Goal: Information Seeking & Learning: Learn about a topic

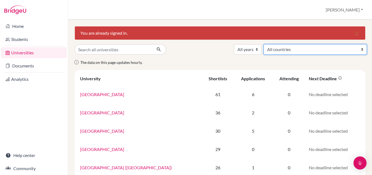
click at [350, 49] on select "All countries [GEOGRAPHIC_DATA] [GEOGRAPHIC_DATA] [GEOGRAPHIC_DATA] [GEOGRAPHIC…" at bounding box center [315, 49] width 103 height 10
select select "13"
click at [304, 44] on select "All countries [GEOGRAPHIC_DATA] [GEOGRAPHIC_DATA] [GEOGRAPHIC_DATA] [GEOGRAPHIC…" at bounding box center [315, 49] width 103 height 10
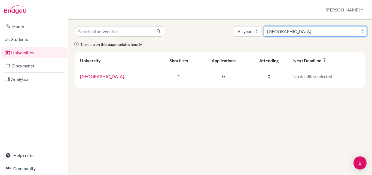
click at [335, 32] on select "All countries [GEOGRAPHIC_DATA] [GEOGRAPHIC_DATA] [GEOGRAPHIC_DATA] [GEOGRAPHIC…" at bounding box center [315, 31] width 103 height 10
select select "49"
click at [308, 26] on select "All countries [GEOGRAPHIC_DATA] [GEOGRAPHIC_DATA] [GEOGRAPHIC_DATA] [GEOGRAPHIC…" at bounding box center [315, 31] width 103 height 10
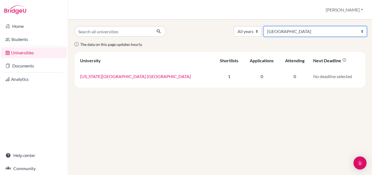
click at [340, 31] on select "All countries [GEOGRAPHIC_DATA] [GEOGRAPHIC_DATA] [GEOGRAPHIC_DATA] [GEOGRAPHIC…" at bounding box center [315, 31] width 103 height 10
select select "60"
click at [308, 26] on select "All countries [GEOGRAPHIC_DATA] [GEOGRAPHIC_DATA] [GEOGRAPHIC_DATA] [GEOGRAPHIC…" at bounding box center [315, 31] width 103 height 10
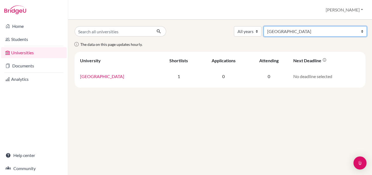
click at [328, 31] on select "All countries [GEOGRAPHIC_DATA] [GEOGRAPHIC_DATA] [GEOGRAPHIC_DATA] [GEOGRAPHIC…" at bounding box center [315, 31] width 103 height 10
select select "71"
click at [308, 26] on select "All countries [GEOGRAPHIC_DATA] [GEOGRAPHIC_DATA] [GEOGRAPHIC_DATA] [GEOGRAPHIC…" at bounding box center [315, 31] width 103 height 10
click at [324, 30] on select "All countries [GEOGRAPHIC_DATA] [GEOGRAPHIC_DATA] [GEOGRAPHIC_DATA] [GEOGRAPHIC…" at bounding box center [315, 31] width 103 height 10
select select "58"
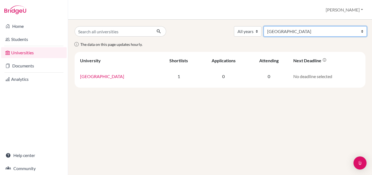
click at [308, 26] on select "All countries [GEOGRAPHIC_DATA] [GEOGRAPHIC_DATA] [GEOGRAPHIC_DATA] [GEOGRAPHIC…" at bounding box center [315, 31] width 103 height 10
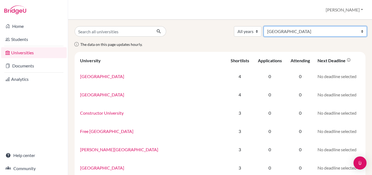
click at [341, 31] on select "All countries [GEOGRAPHIC_DATA] [GEOGRAPHIC_DATA] [GEOGRAPHIC_DATA] [GEOGRAPHIC…" at bounding box center [315, 31] width 103 height 10
select select "96"
click at [304, 26] on select "All countries [GEOGRAPHIC_DATA] [GEOGRAPHIC_DATA] [GEOGRAPHIC_DATA] [GEOGRAPHIC…" at bounding box center [315, 31] width 103 height 10
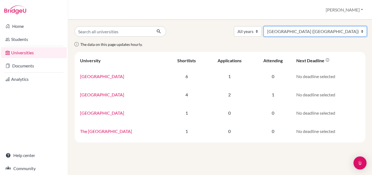
click at [335, 31] on select "All countries [GEOGRAPHIC_DATA] [GEOGRAPHIC_DATA] [GEOGRAPHIC_DATA] [GEOGRAPHIC…" at bounding box center [315, 31] width 103 height 10
select select "106"
click at [308, 26] on select "All countries [GEOGRAPHIC_DATA] [GEOGRAPHIC_DATA] [GEOGRAPHIC_DATA] [GEOGRAPHIC…" at bounding box center [315, 31] width 103 height 10
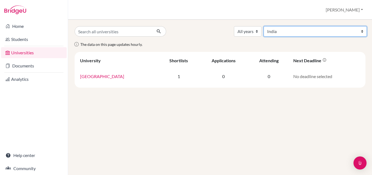
click at [335, 28] on select "All countries [GEOGRAPHIC_DATA] [GEOGRAPHIC_DATA] [GEOGRAPHIC_DATA] [GEOGRAPHIC…" at bounding box center [315, 31] width 103 height 10
select select "115"
click at [308, 26] on select "All countries [GEOGRAPHIC_DATA] [GEOGRAPHIC_DATA] [GEOGRAPHIC_DATA] [GEOGRAPHIC…" at bounding box center [315, 31] width 103 height 10
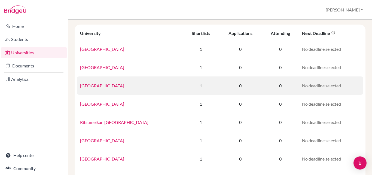
scroll to position [54, 0]
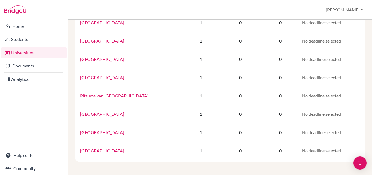
click at [67, 7] on div at bounding box center [34, 10] width 68 height 20
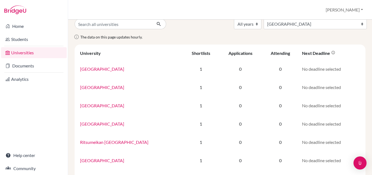
scroll to position [0, 0]
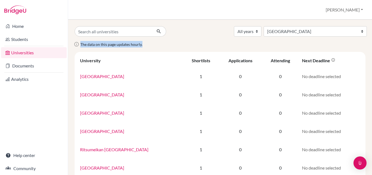
drag, startPoint x: 80, startPoint y: 44, endPoint x: 162, endPoint y: 50, distance: 81.7
click at [162, 50] on div "The data on this page updates hourly." at bounding box center [220, 46] width 299 height 11
click at [136, 46] on span "The data on this page updates hourly." at bounding box center [111, 44] width 62 height 5
drag, startPoint x: 140, startPoint y: 44, endPoint x: 80, endPoint y: 42, distance: 60.6
click at [80, 42] on p "The data on this page updates hourly." at bounding box center [108, 44] width 70 height 7
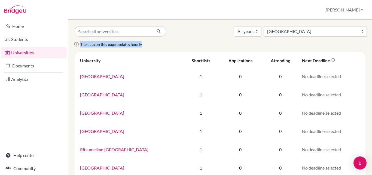
click at [88, 45] on span "The data on this page updates hourly." at bounding box center [111, 44] width 62 height 5
drag, startPoint x: 81, startPoint y: 44, endPoint x: 151, endPoint y: 42, distance: 70.4
click at [151, 42] on div "The data on this page updates hourly." at bounding box center [220, 46] width 299 height 11
click at [140, 44] on span "The data on this page updates hourly." at bounding box center [111, 44] width 62 height 5
drag, startPoint x: 141, startPoint y: 44, endPoint x: 74, endPoint y: 38, distance: 66.6
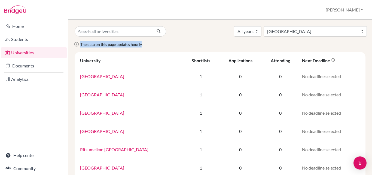
click at [74, 38] on div "All years 2028 2027 2026 2025 2024 2023 2022 2021 2020 All countries Australia …" at bounding box center [220, 97] width 304 height 155
click at [152, 43] on div "The data on this page updates hourly." at bounding box center [220, 46] width 299 height 11
drag, startPoint x: 80, startPoint y: 45, endPoint x: 141, endPoint y: 47, distance: 61.1
click at [141, 47] on p "The data on this page updates hourly." at bounding box center [108, 44] width 70 height 7
click at [125, 45] on span "The data on this page updates hourly." at bounding box center [111, 44] width 62 height 5
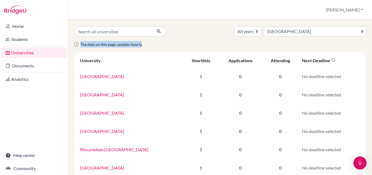
drag, startPoint x: 81, startPoint y: 44, endPoint x: 141, endPoint y: 48, distance: 60.1
click at [141, 48] on div "The data on this page updates hourly." at bounding box center [220, 46] width 299 height 11
click at [131, 42] on span "The data on this page updates hourly." at bounding box center [111, 44] width 62 height 5
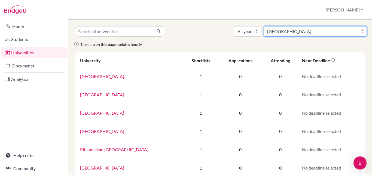
click at [335, 32] on select "All countries Australia Austria Bangladesh Canada China Denmark Finland Germany…" at bounding box center [315, 31] width 103 height 10
select select "159"
click at [304, 26] on select "All countries Australia Austria Bangladesh Canada China Denmark Finland Germany…" at bounding box center [315, 31] width 103 height 10
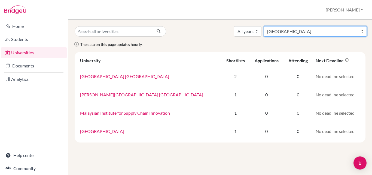
click at [347, 35] on select "All countries [GEOGRAPHIC_DATA] [GEOGRAPHIC_DATA] [GEOGRAPHIC_DATA] [GEOGRAPHIC…" at bounding box center [315, 31] width 103 height 10
select select "167"
click at [308, 26] on select "All countries [GEOGRAPHIC_DATA] [GEOGRAPHIC_DATA] [GEOGRAPHIC_DATA] [GEOGRAPHIC…" at bounding box center [315, 31] width 103 height 10
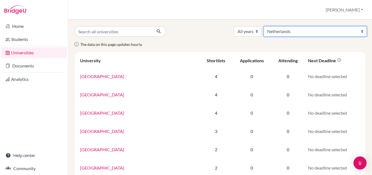
click at [334, 30] on select "All countries [GEOGRAPHIC_DATA] [GEOGRAPHIC_DATA] [GEOGRAPHIC_DATA] [GEOGRAPHIC…" at bounding box center [315, 31] width 103 height 10
select select "172"
click at [304, 26] on select "All countries [GEOGRAPHIC_DATA] [GEOGRAPHIC_DATA] [GEOGRAPHIC_DATA] [GEOGRAPHIC…" at bounding box center [315, 31] width 103 height 10
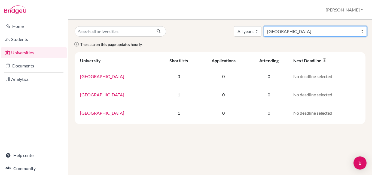
click at [323, 33] on select "All countries [GEOGRAPHIC_DATA] [GEOGRAPHIC_DATA] [GEOGRAPHIC_DATA] [GEOGRAPHIC…" at bounding box center [315, 31] width 103 height 10
select select "180"
click at [308, 26] on select "All countries [GEOGRAPHIC_DATA] [GEOGRAPHIC_DATA] [GEOGRAPHIC_DATA] [GEOGRAPHIC…" at bounding box center [315, 31] width 103 height 10
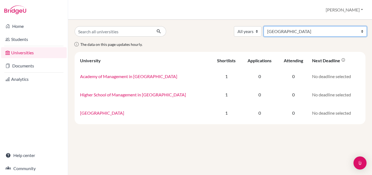
click at [334, 30] on select "All countries [GEOGRAPHIC_DATA] [GEOGRAPHIC_DATA] [GEOGRAPHIC_DATA] [GEOGRAPHIC…" at bounding box center [315, 31] width 103 height 10
select select "188"
click at [308, 26] on select "All countries [GEOGRAPHIC_DATA] [GEOGRAPHIC_DATA] [GEOGRAPHIC_DATA] [GEOGRAPHIC…" at bounding box center [315, 31] width 103 height 10
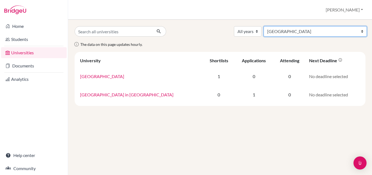
click at [325, 31] on select "All countries [GEOGRAPHIC_DATA] [GEOGRAPHIC_DATA] [GEOGRAPHIC_DATA] [GEOGRAPHIC…" at bounding box center [315, 31] width 103 height 10
select select "199"
click at [308, 26] on select "All countries [GEOGRAPHIC_DATA] [GEOGRAPHIC_DATA] [GEOGRAPHIC_DATA] [GEOGRAPHIC…" at bounding box center [315, 31] width 103 height 10
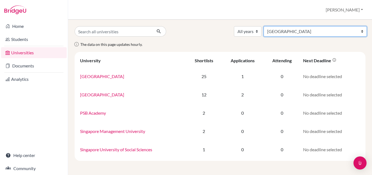
click at [315, 34] on select "All countries [GEOGRAPHIC_DATA] [GEOGRAPHIC_DATA] [GEOGRAPHIC_DATA] [GEOGRAPHIC…" at bounding box center [315, 31] width 103 height 10
select select "123"
click at [308, 26] on select "All countries [GEOGRAPHIC_DATA] [GEOGRAPHIC_DATA] [GEOGRAPHIC_DATA] [GEOGRAPHIC…" at bounding box center [315, 31] width 103 height 10
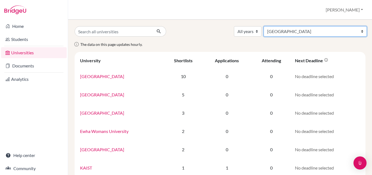
click at [346, 31] on select "All countries [GEOGRAPHIC_DATA] [GEOGRAPHIC_DATA] [GEOGRAPHIC_DATA] [GEOGRAPHIC…" at bounding box center [315, 31] width 103 height 10
select select "69"
click at [304, 26] on select "All countries [GEOGRAPHIC_DATA] [GEOGRAPHIC_DATA] [GEOGRAPHIC_DATA] [GEOGRAPHIC…" at bounding box center [315, 31] width 103 height 10
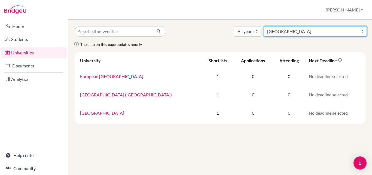
click at [326, 30] on select "All countries [GEOGRAPHIC_DATA] [GEOGRAPHIC_DATA] [GEOGRAPHIC_DATA] [GEOGRAPHIC…" at bounding box center [315, 31] width 103 height 10
select select "44"
click at [308, 26] on select "All countries [GEOGRAPHIC_DATA] [GEOGRAPHIC_DATA] [GEOGRAPHIC_DATA] [GEOGRAPHIC…" at bounding box center [315, 31] width 103 height 10
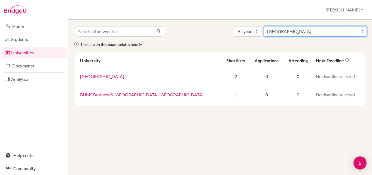
click at [332, 34] on select "All countries Australia Austria Bangladesh Canada China Denmark Finland Germany…" at bounding box center [315, 31] width 103 height 10
select select "2"
click at [308, 26] on select "All countries Australia Austria Bangladesh Canada China Denmark Finland Germany…" at bounding box center [315, 31] width 103 height 10
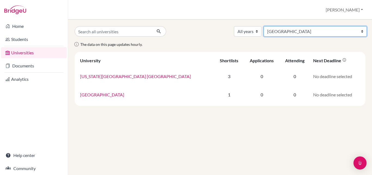
click at [341, 33] on select "All countries [GEOGRAPHIC_DATA] [GEOGRAPHIC_DATA] [GEOGRAPHIC_DATA] [GEOGRAPHIC…" at bounding box center [315, 31] width 103 height 10
select select "78"
click at [308, 26] on select "All countries [GEOGRAPHIC_DATA] [GEOGRAPHIC_DATA] [GEOGRAPHIC_DATA] [GEOGRAPHIC…" at bounding box center [315, 31] width 103 height 10
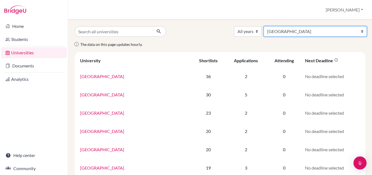
click at [337, 32] on select "All countries Australia Austria Bangladesh Canada China Denmark Finland Germany…" at bounding box center [315, 31] width 103 height 10
select select "234"
click at [304, 26] on select "All countries Australia Austria Bangladesh Canada China Denmark Finland Germany…" at bounding box center [315, 31] width 103 height 10
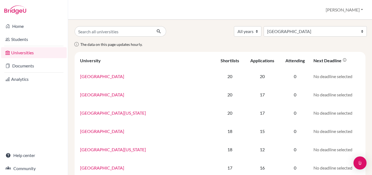
select select "234"
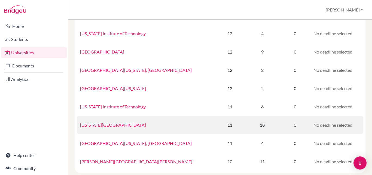
scroll to position [380, 0]
